Goal: Transaction & Acquisition: Purchase product/service

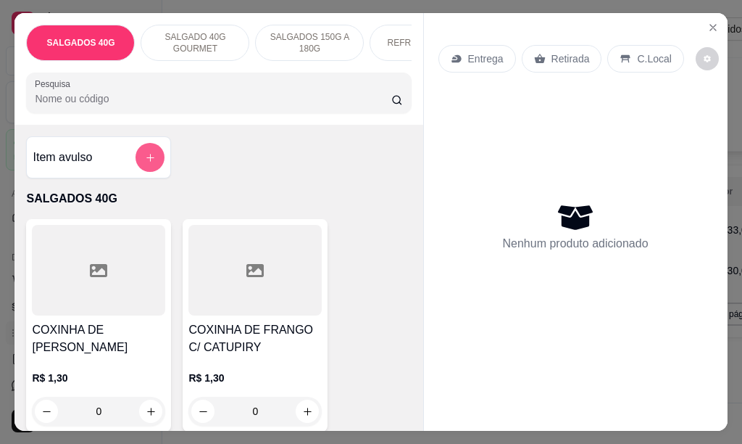
click at [137, 170] on button "add-separate-item" at bounding box center [150, 157] width 29 height 29
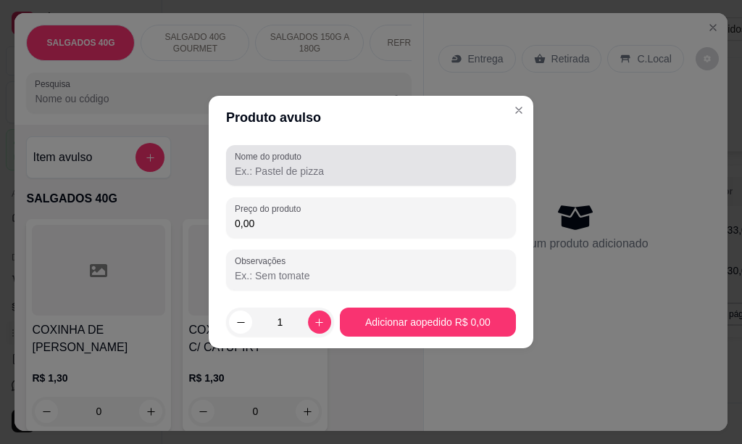
click at [244, 168] on input "Nome do produto" at bounding box center [371, 171] width 273 height 14
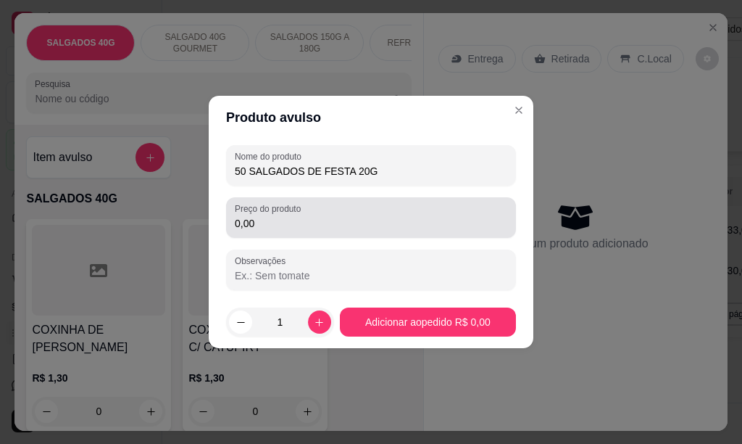
type input "50 SALGADOS DE FESTA 20G"
click at [254, 223] on input "0,00" at bounding box center [371, 223] width 273 height 14
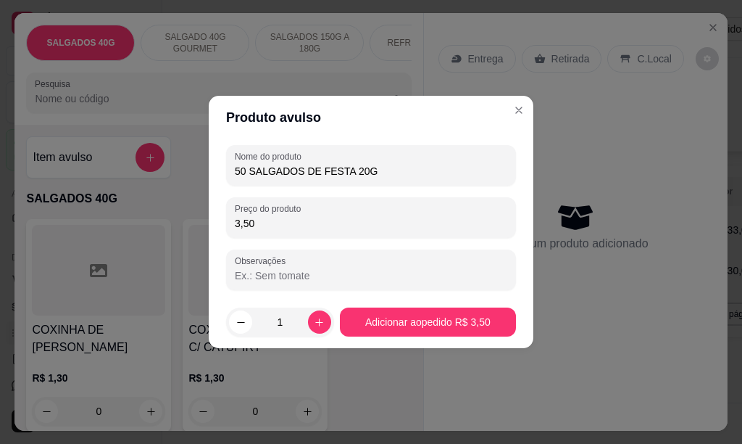
type input "35,00"
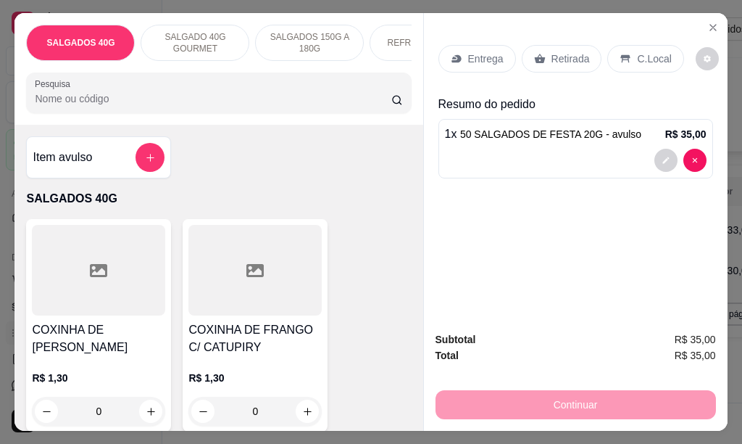
click at [392, 37] on p "REFRIGERANTES" at bounding box center [424, 43] width 74 height 12
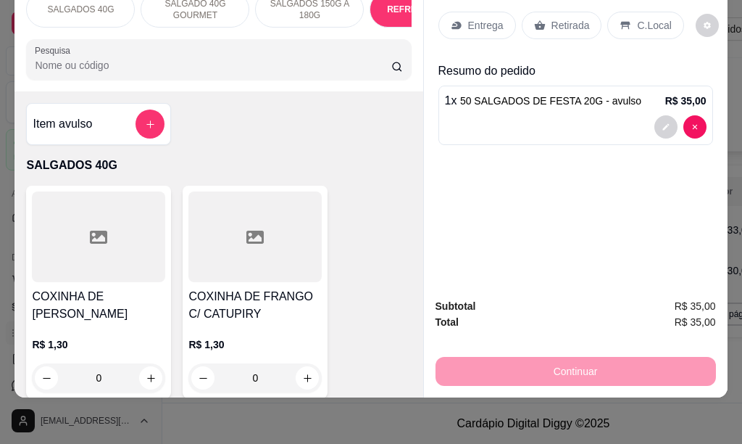
scroll to position [2581, 0]
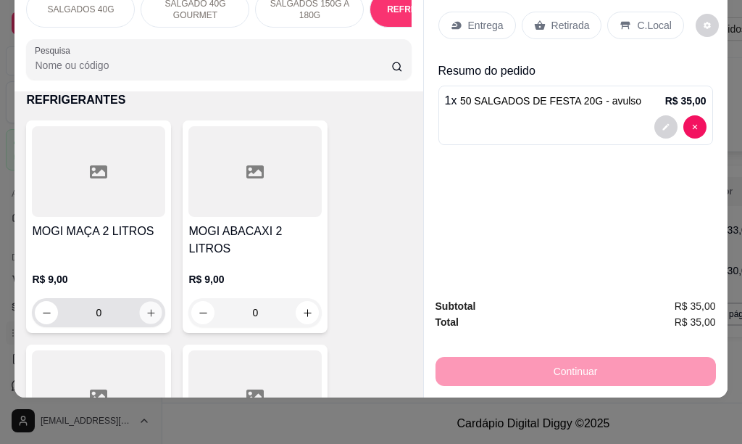
click at [146, 307] on icon "increase-product-quantity" at bounding box center [151, 312] width 11 height 11
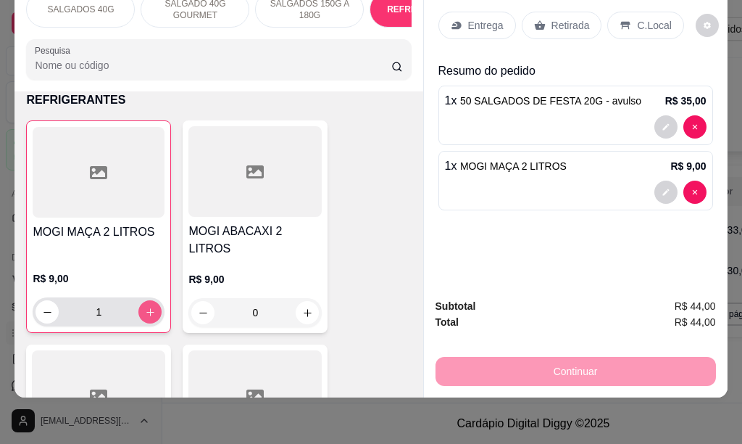
type input "1"
click at [488, 18] on p "Entrega" at bounding box center [486, 25] width 36 height 14
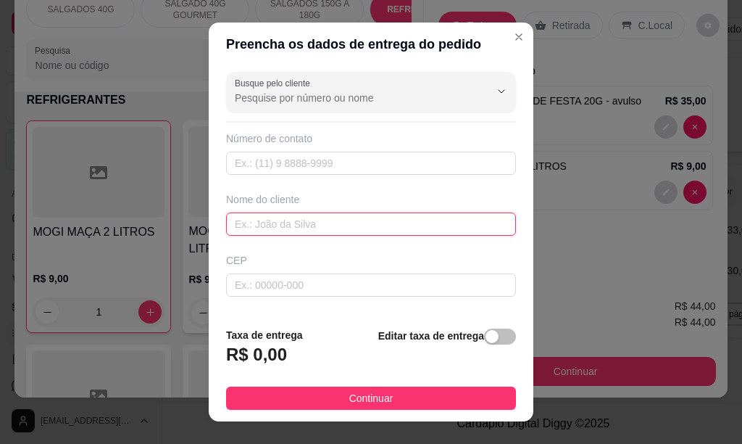
click at [278, 228] on input "text" at bounding box center [371, 223] width 290 height 23
click at [278, 228] on input "ELEN" at bounding box center [371, 223] width 290 height 23
type input "ELLEN"
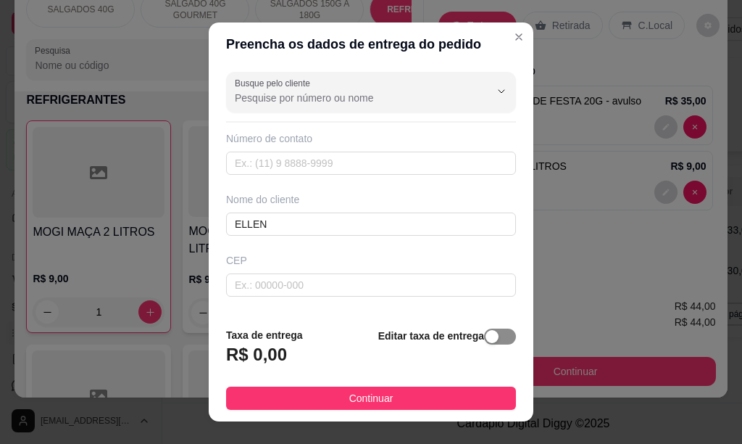
click at [484, 336] on span "button" at bounding box center [500, 336] width 32 height 16
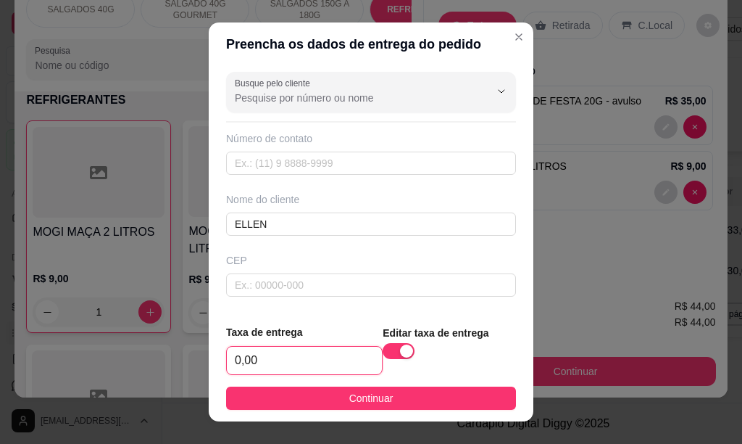
click at [314, 350] on input "0,00" at bounding box center [304, 360] width 155 height 28
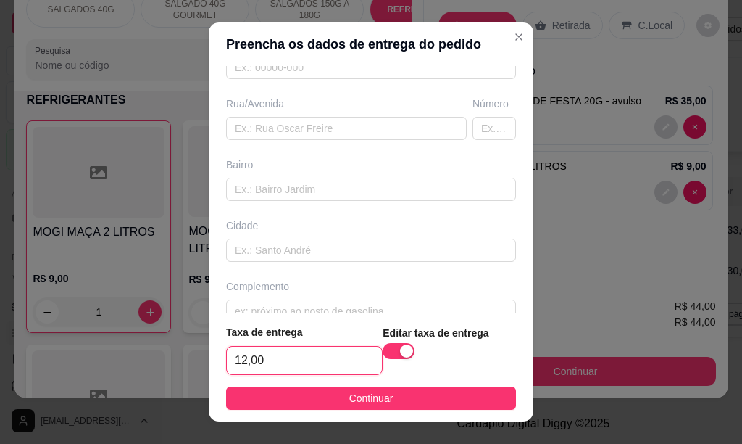
scroll to position [241, 0]
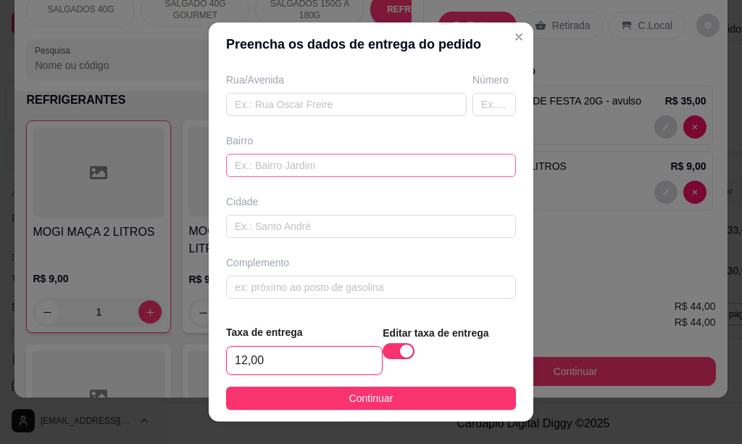
type input "12,00"
click at [249, 167] on input "text" at bounding box center [371, 165] width 290 height 23
type input "[PERSON_NAME]"
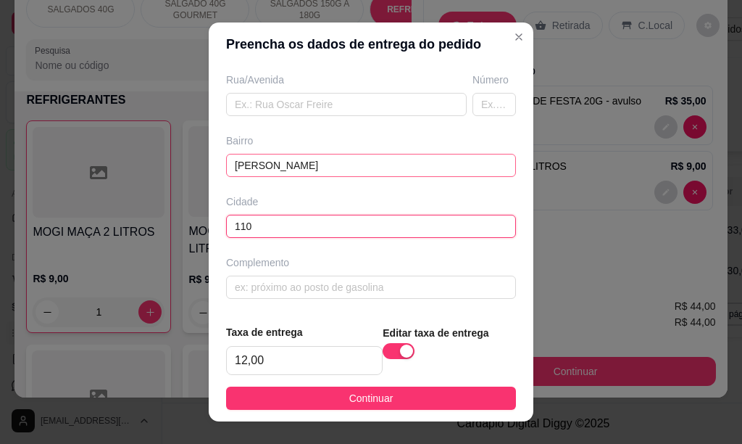
type input "110"
drag, startPoint x: 311, startPoint y: 161, endPoint x: 198, endPoint y: 169, distance: 113.4
click at [198, 169] on div "Preencha os dados de entrega do pedido Busque pelo cliente Número de contato No…" at bounding box center [371, 222] width 742 height 444
drag, startPoint x: 79, startPoint y: 229, endPoint x: 70, endPoint y: 228, distance: 9.5
click at [74, 229] on div "Preencha os dados de entrega do pedido Busque pelo cliente Número de contato No…" at bounding box center [371, 222] width 742 height 444
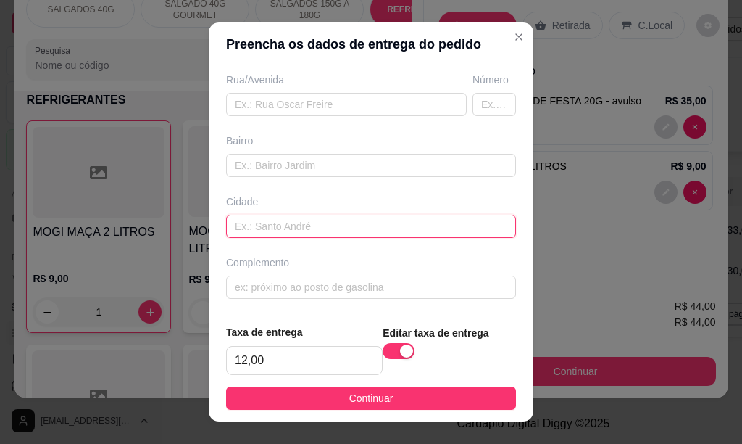
scroll to position [96, 0]
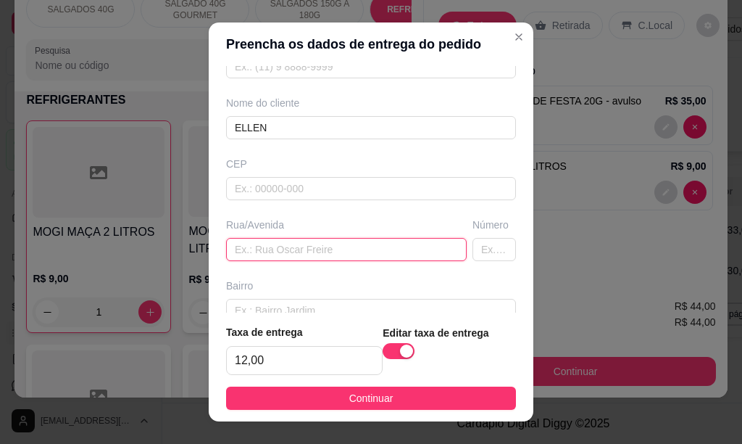
click at [280, 252] on input "text" at bounding box center [346, 249] width 241 height 23
type input "[PERSON_NAME]"
type input "110"
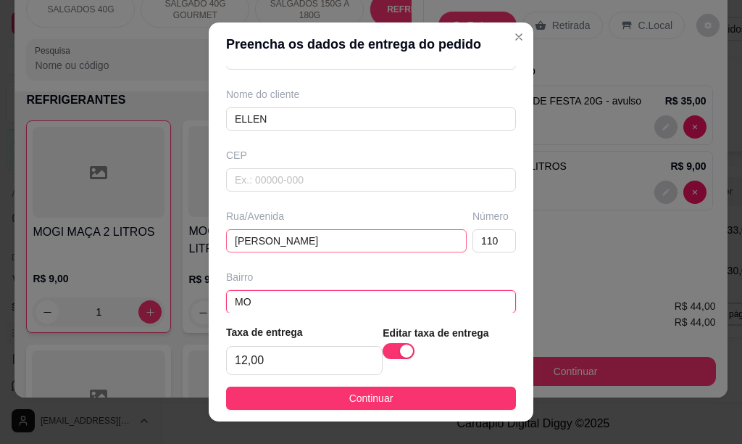
type input "M"
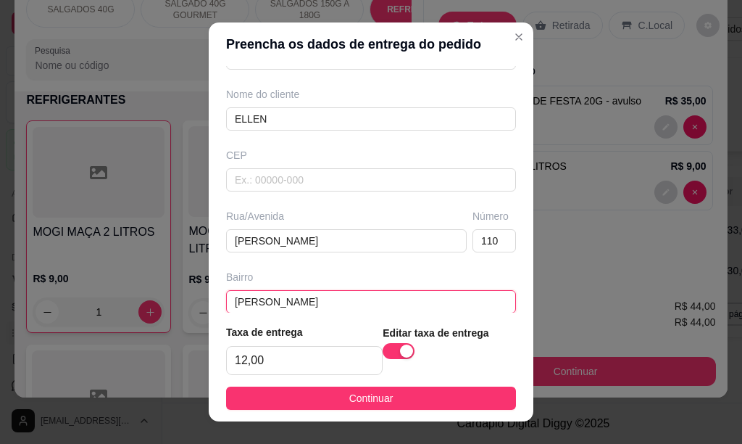
type input "[PERSON_NAME]"
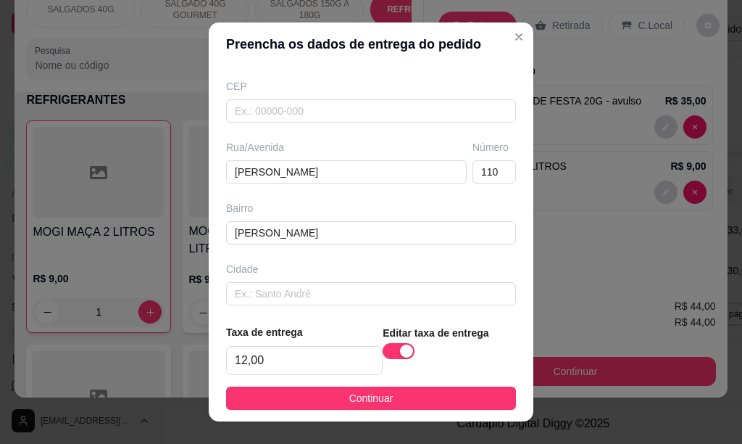
scroll to position [241, 0]
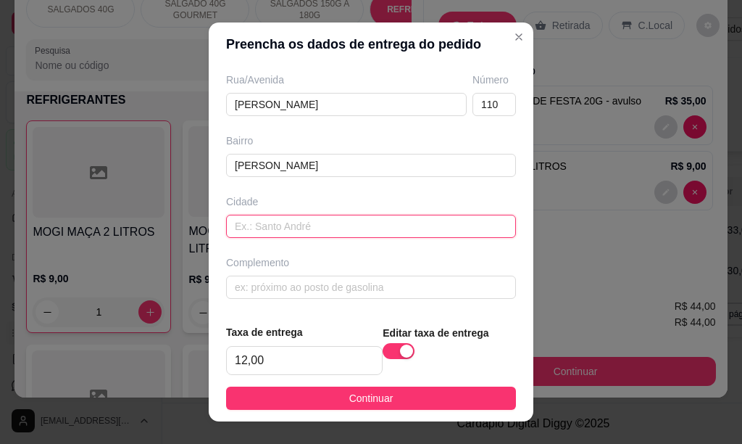
click at [278, 227] on input "text" at bounding box center [371, 226] width 290 height 23
type input "[PERSON_NAME]"
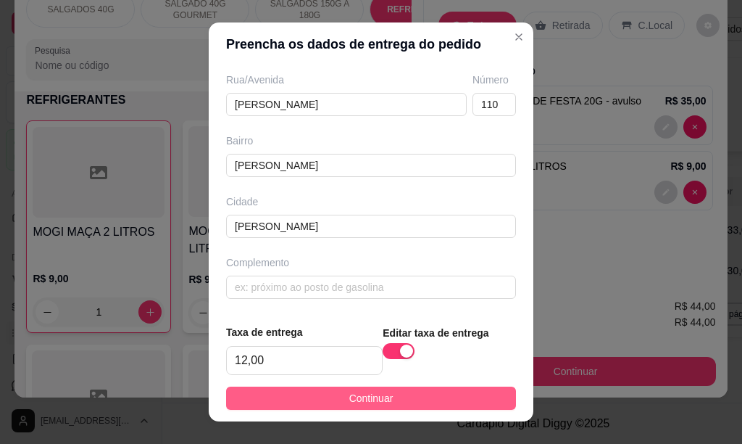
click at [419, 400] on button "Continuar" at bounding box center [371, 397] width 290 height 23
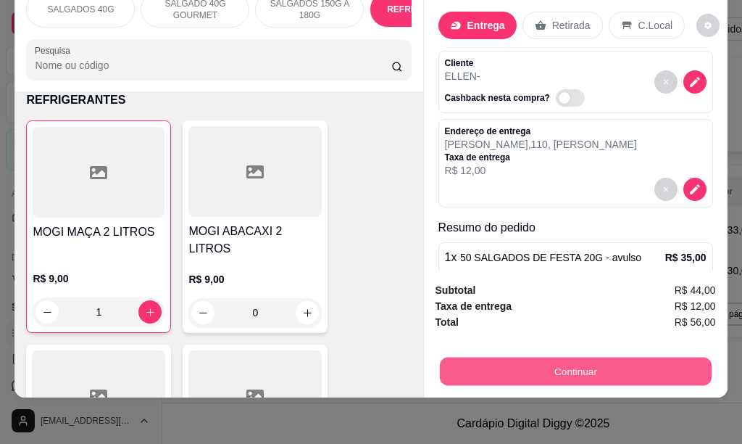
click at [549, 361] on button "Continuar" at bounding box center [575, 371] width 272 height 28
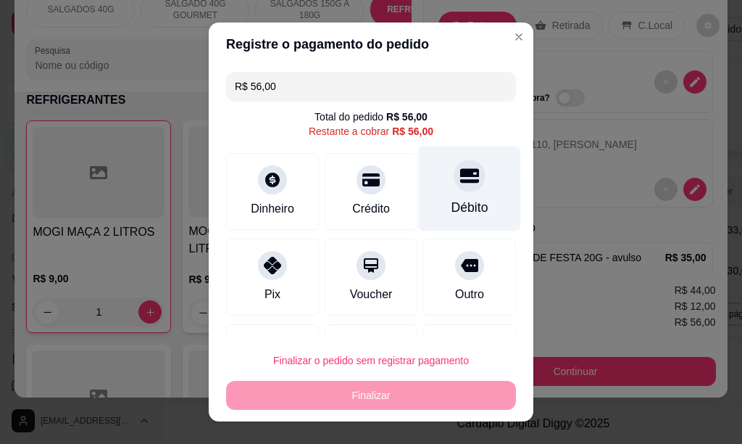
click at [460, 184] on icon at bounding box center [469, 175] width 19 height 19
type input "R$ 0,00"
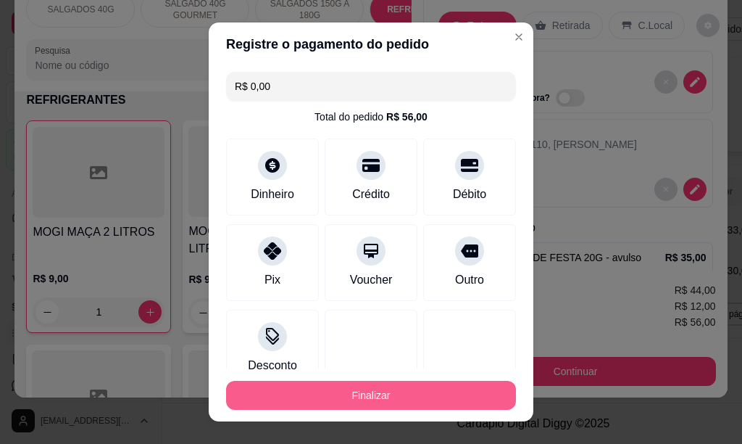
click at [373, 394] on button "Finalizar" at bounding box center [371, 395] width 290 height 29
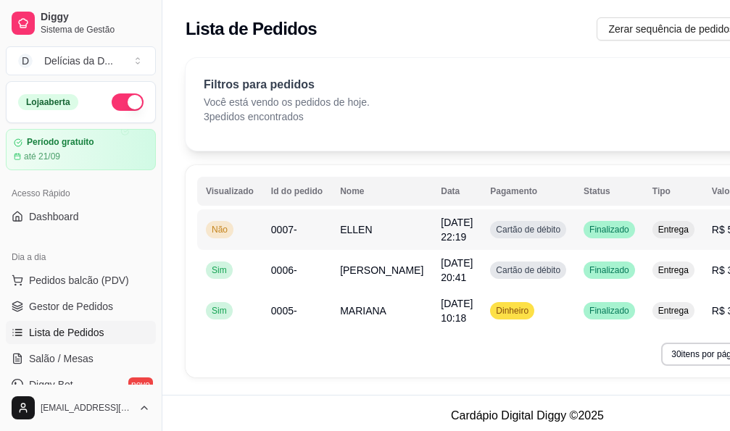
click at [358, 228] on span "ELLEN" at bounding box center [356, 230] width 32 height 12
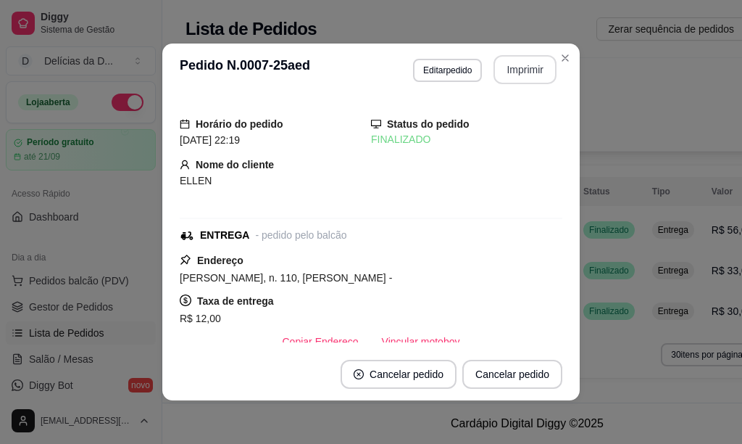
click at [511, 67] on button "Imprimir" at bounding box center [525, 69] width 63 height 29
click at [517, 67] on button "Imprimir" at bounding box center [525, 69] width 63 height 29
